Goal: Transaction & Acquisition: Purchase product/service

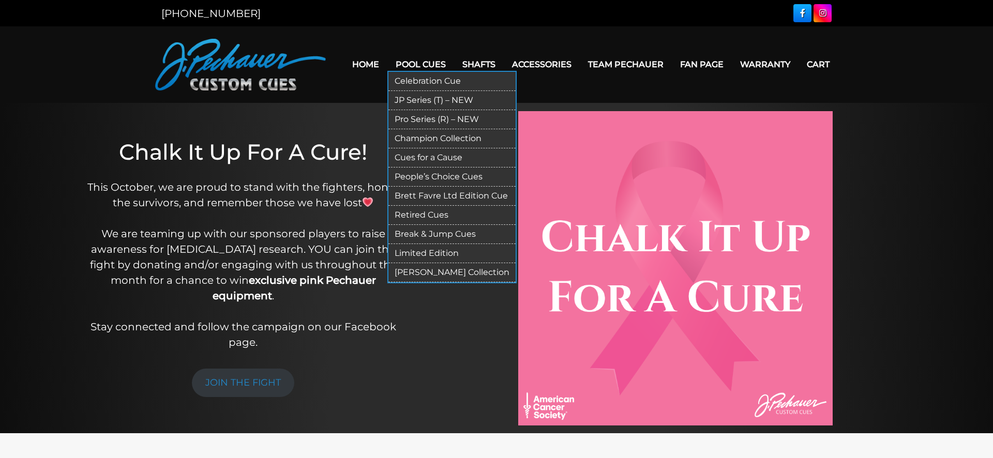
click at [421, 237] on link "Break & Jump Cues" at bounding box center [452, 234] width 127 height 19
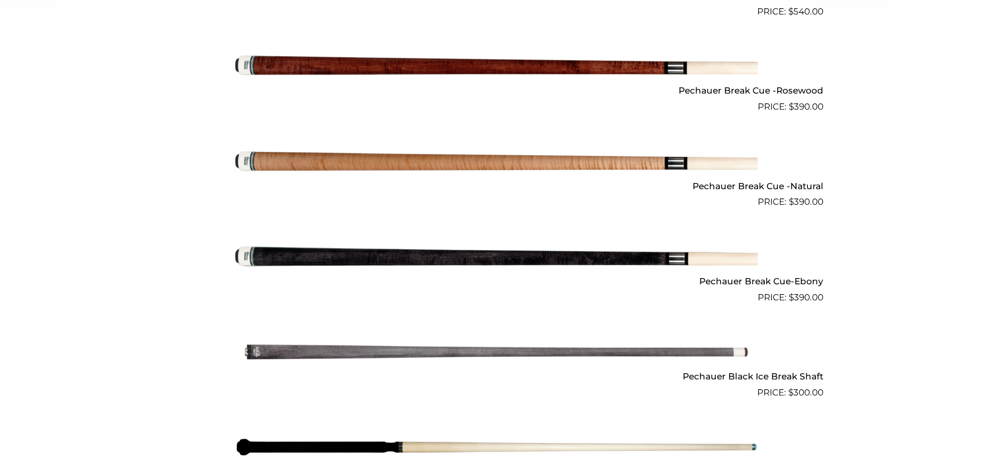
scroll to position [529, 0]
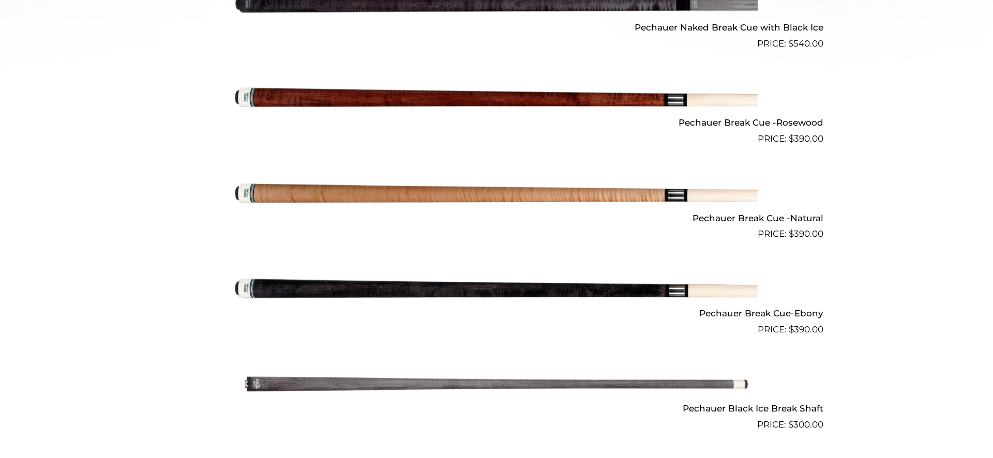
click at [426, 101] on img at bounding box center [496, 98] width 523 height 87
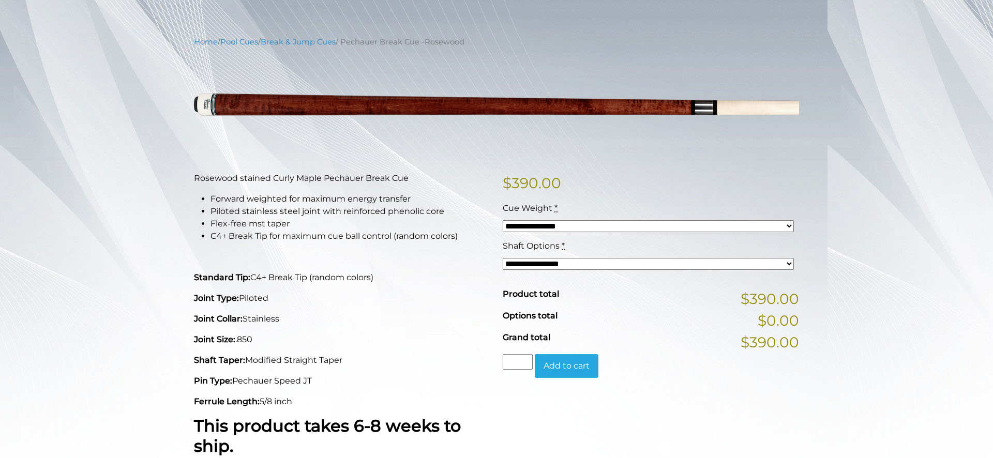
scroll to position [93, 0]
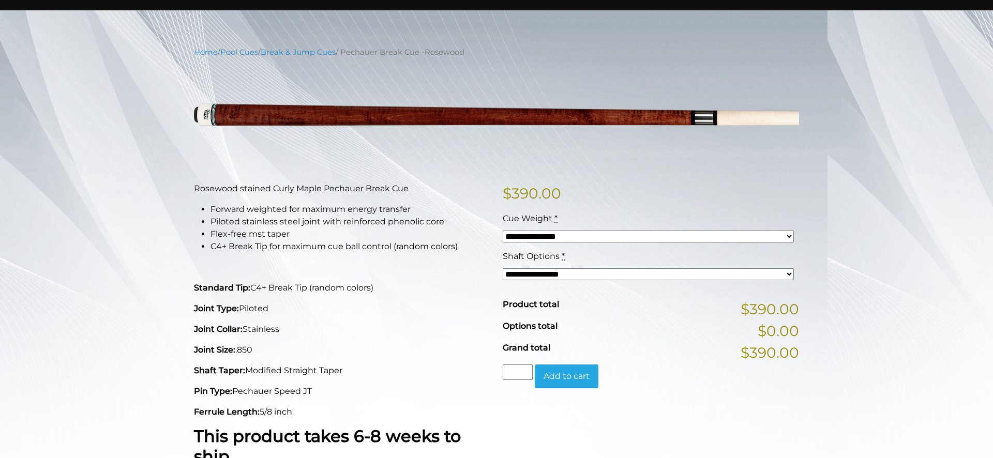
click at [551, 277] on select "**********" at bounding box center [648, 275] width 291 height 12
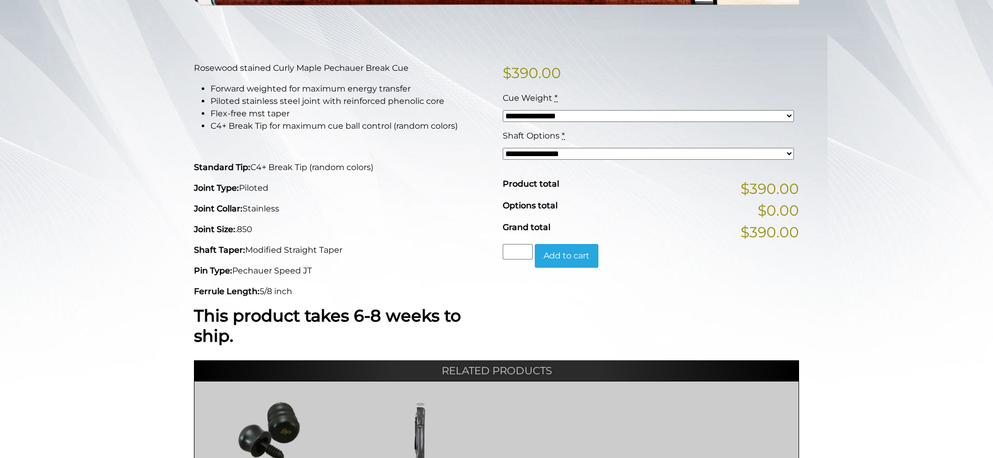
scroll to position [0, 0]
